Goal: Navigation & Orientation: Find specific page/section

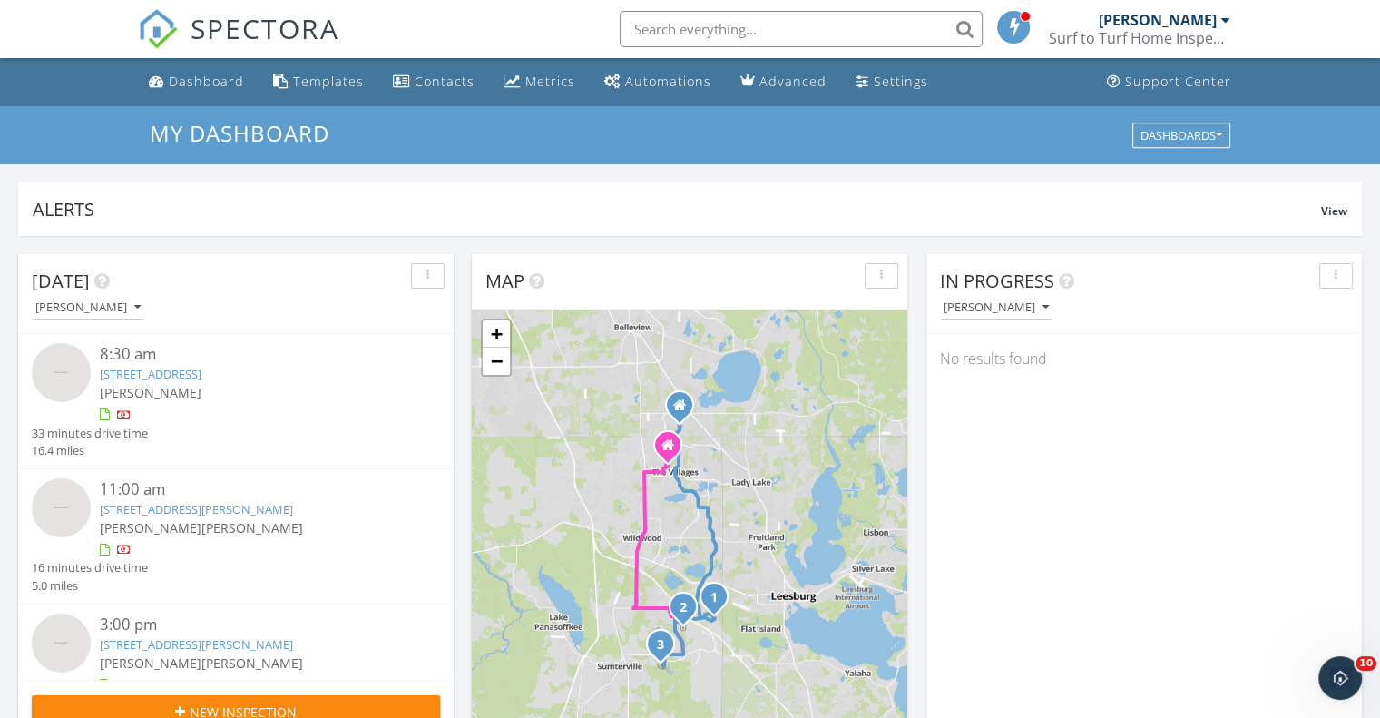
click at [1224, 21] on div at bounding box center [1225, 20] width 9 height 15
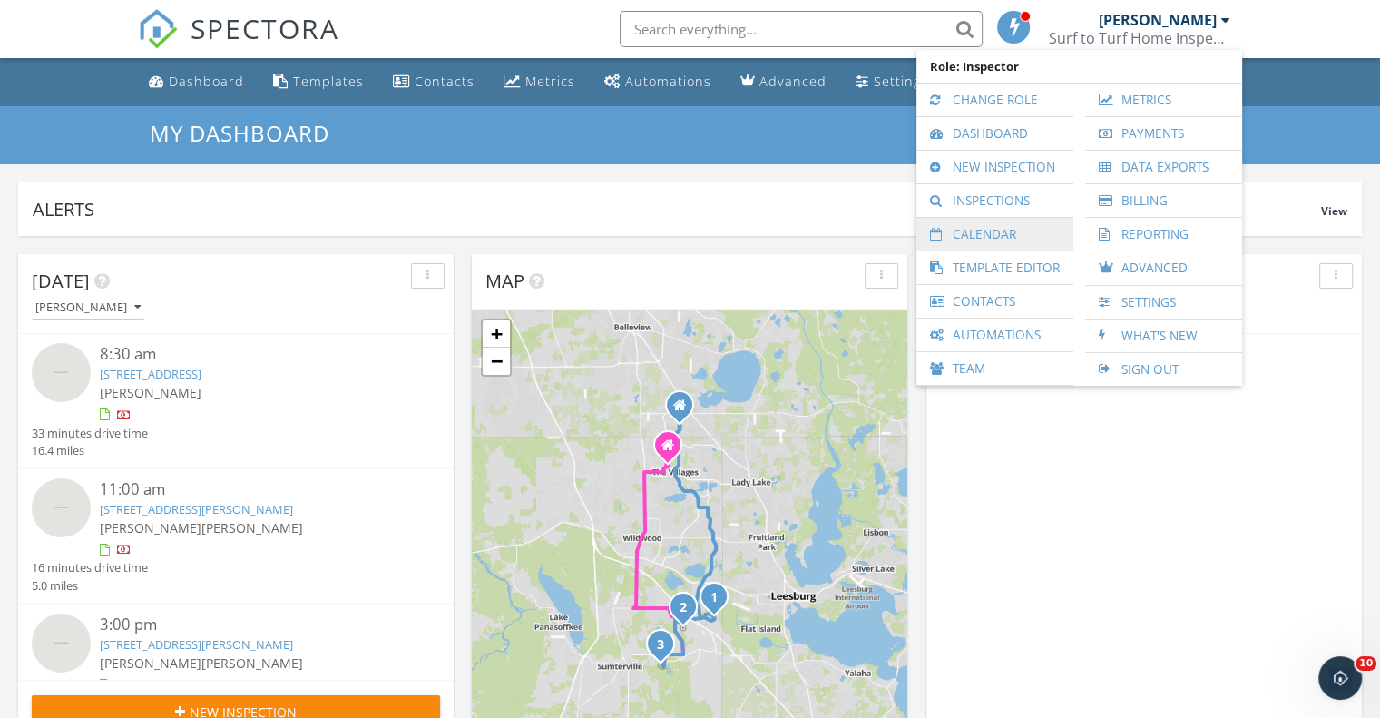
click at [1013, 235] on link "Calendar" at bounding box center [994, 234] width 139 height 33
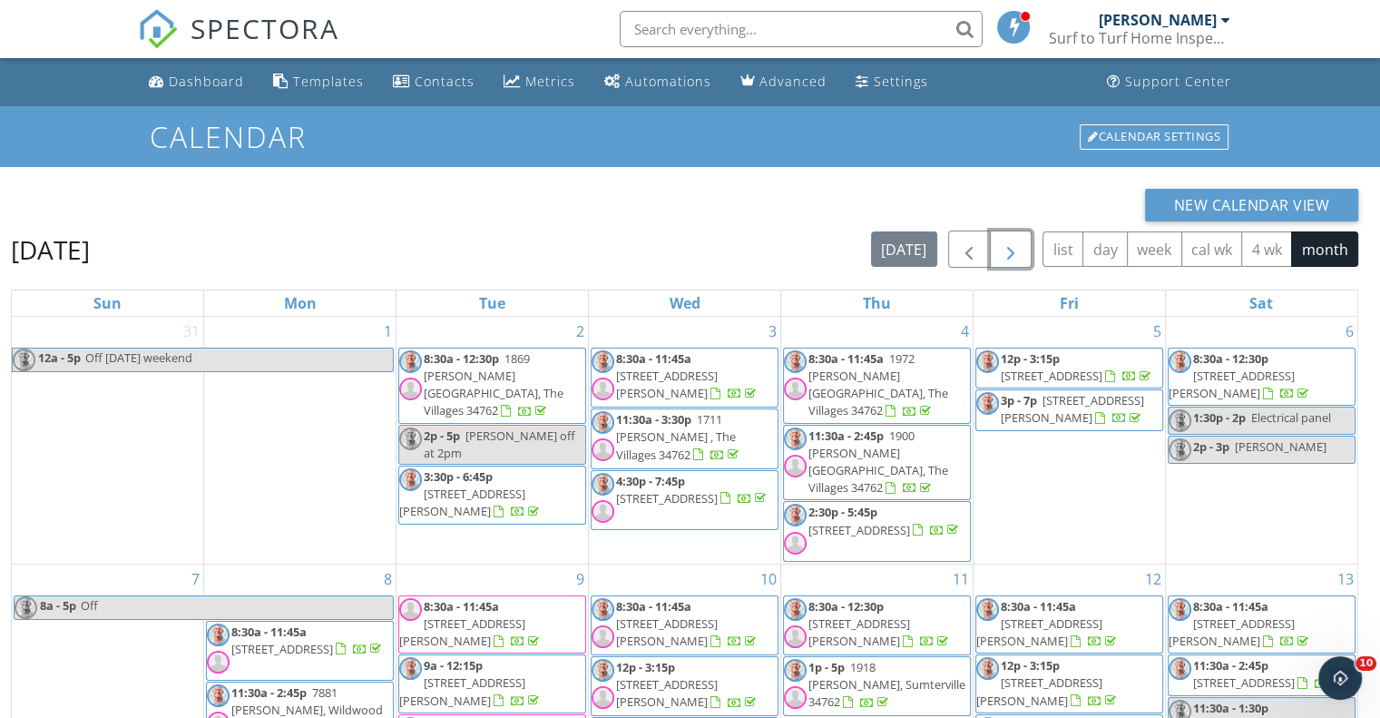
click at [1025, 259] on button "button" at bounding box center [1011, 248] width 43 height 37
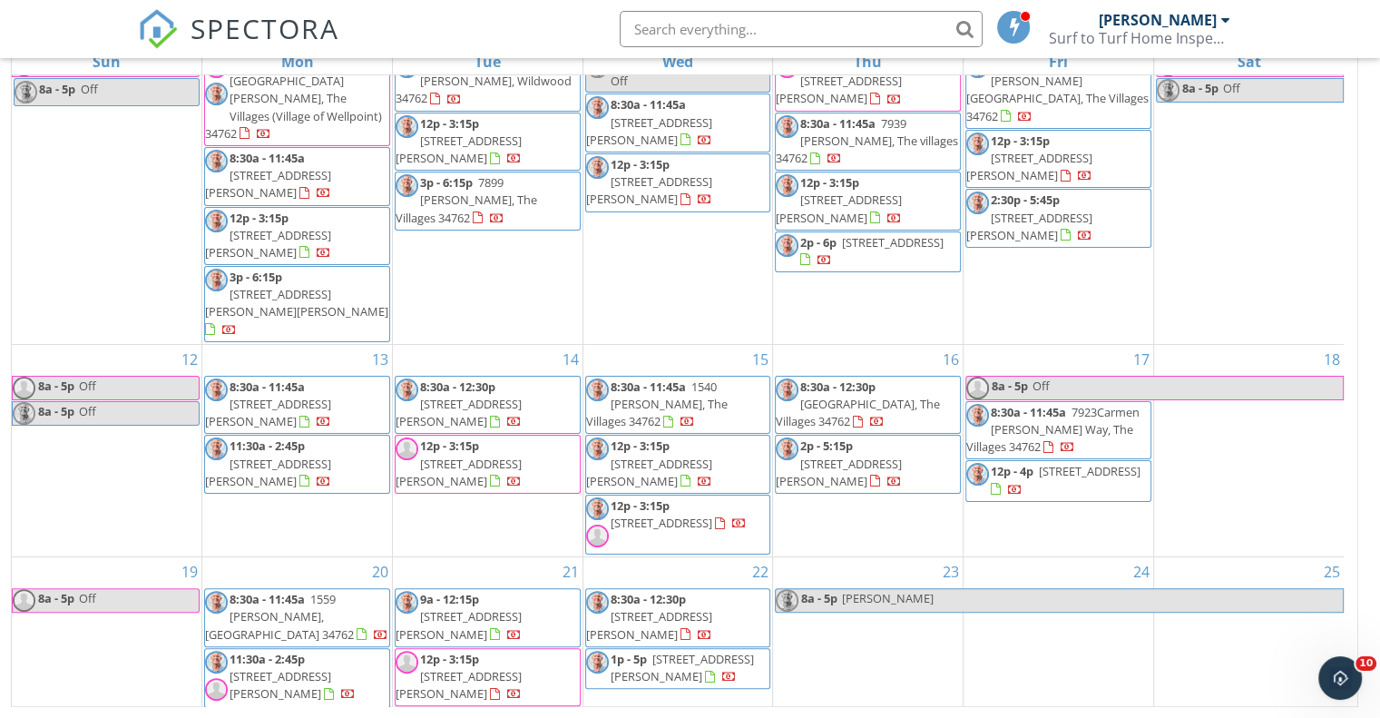
scroll to position [432, 0]
